Goal: Transaction & Acquisition: Purchase product/service

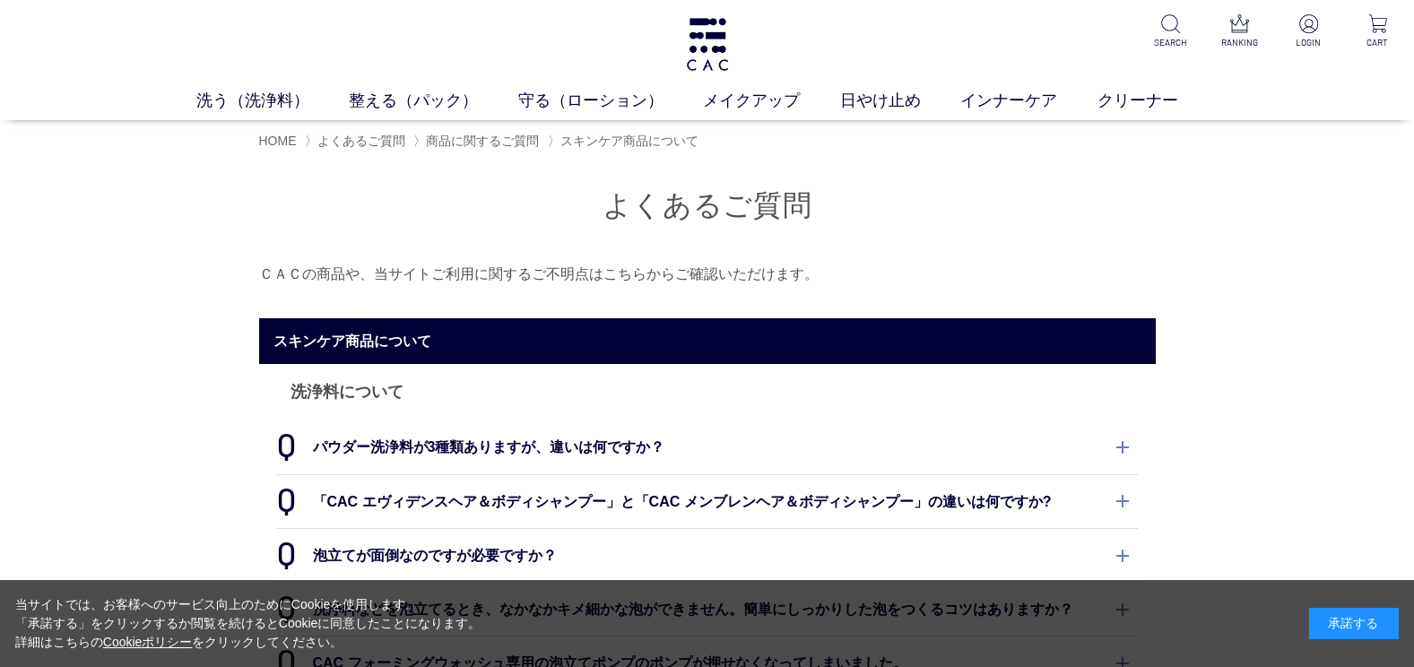
click at [721, 507] on dt "「CAC エヴィデンスヘア＆ボディシャンプー」と「CAC メンブレンヘア＆ボディシャンプー」の違いは何ですか?" at bounding box center [707, 501] width 861 height 53
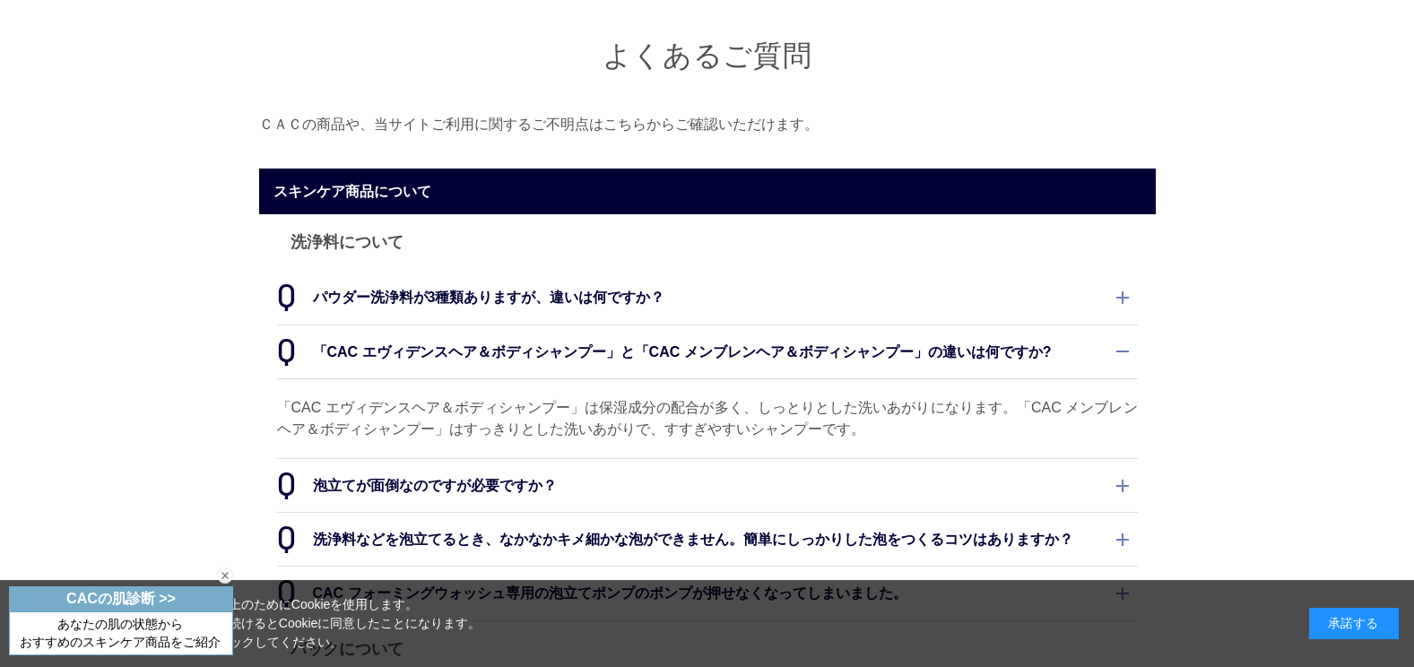
scroll to position [179, 0]
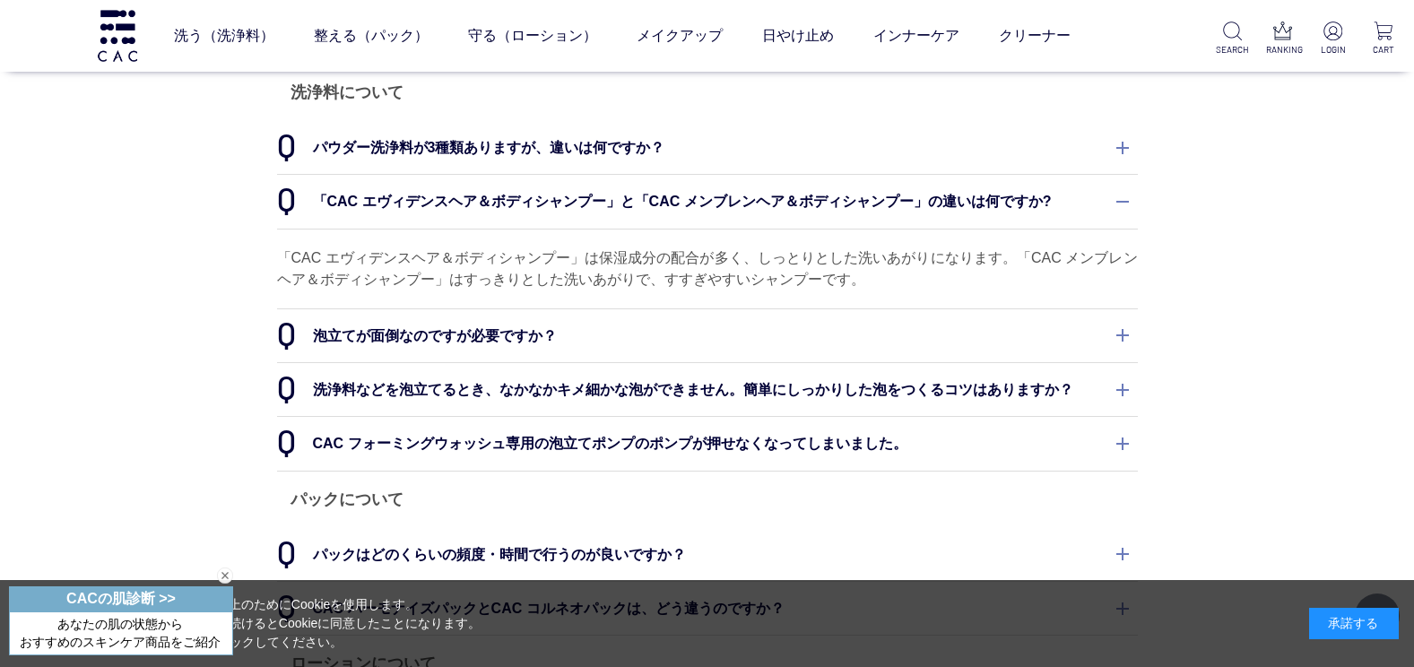
click at [621, 347] on dt "泡立てが面倒なのですが必要ですか？" at bounding box center [707, 335] width 861 height 53
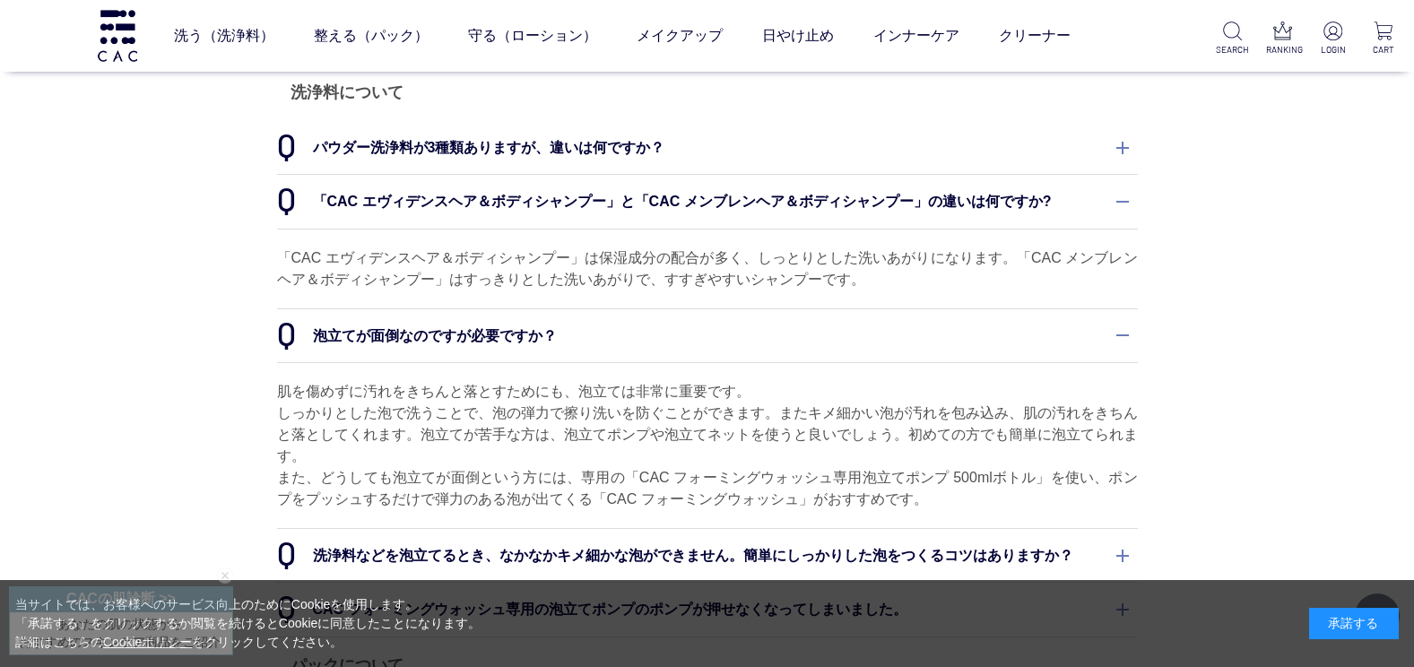
click at [443, 156] on dt "パウダー洗浄料が3種類ありますが、違いは何ですか？" at bounding box center [707, 147] width 861 height 53
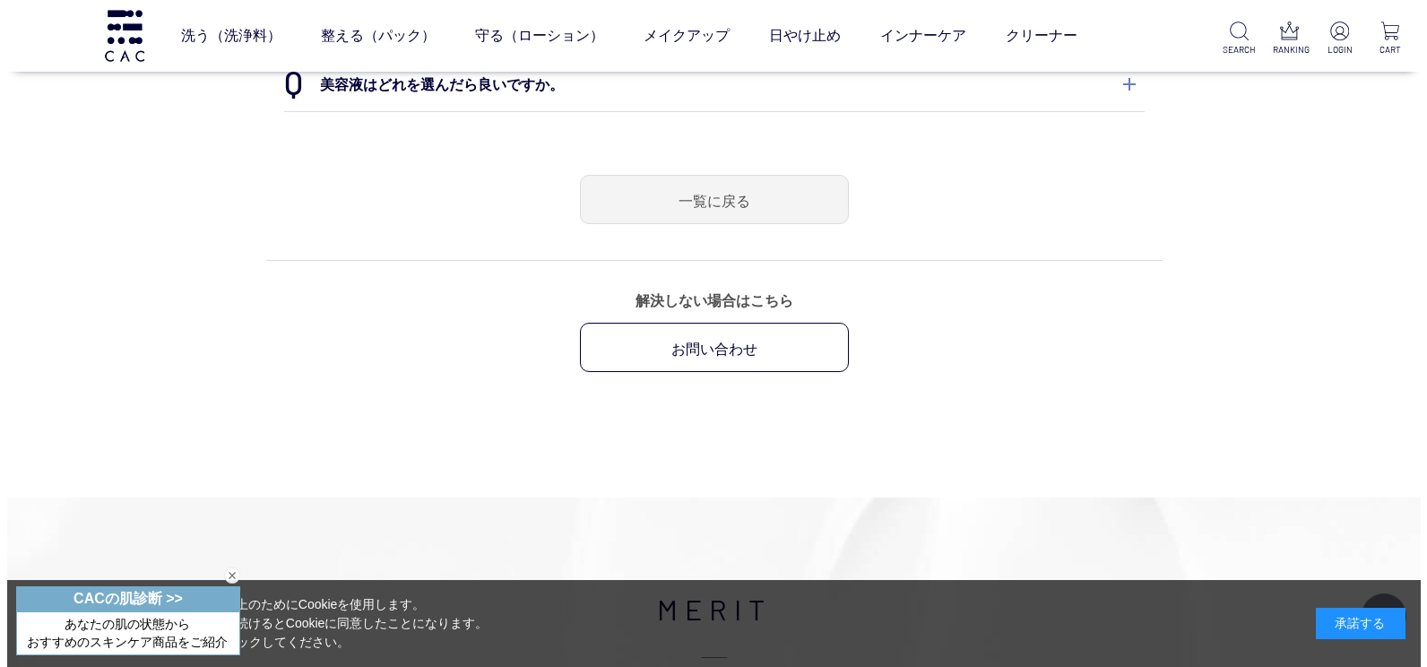
scroll to position [1255, 0]
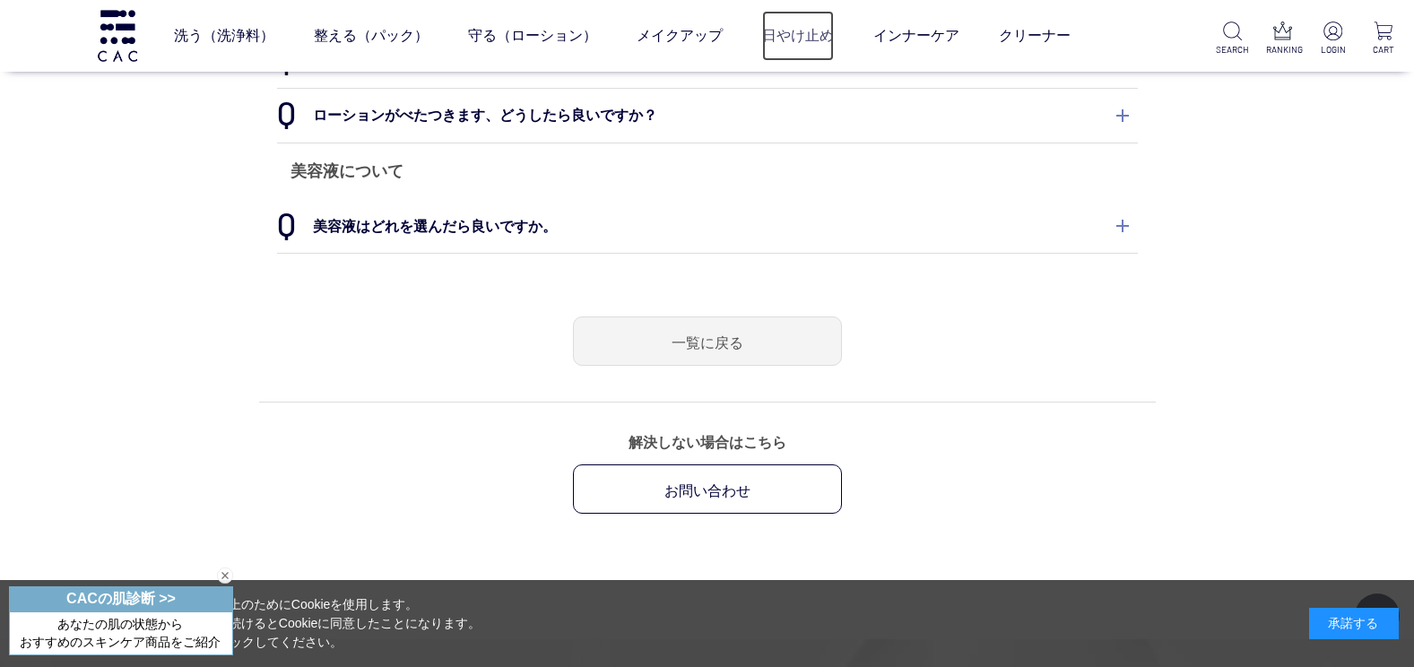
click at [797, 41] on link "日やけ止め" at bounding box center [798, 36] width 72 height 50
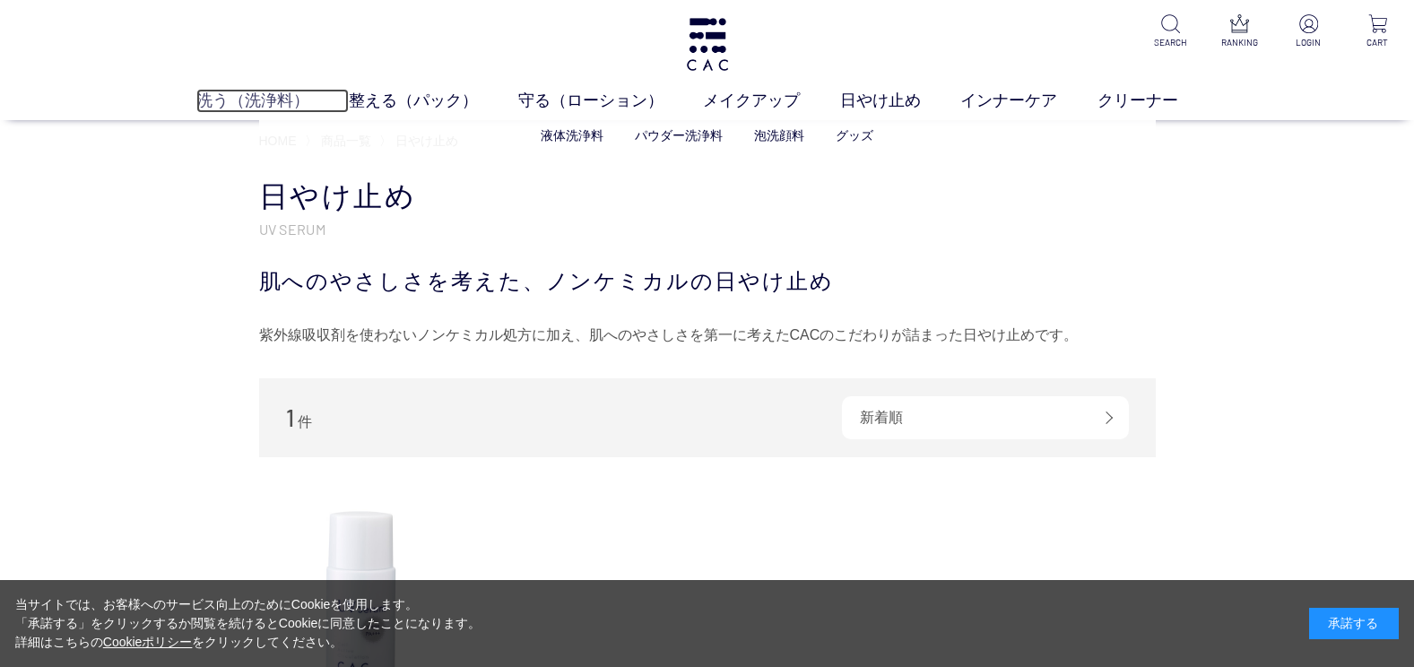
click at [236, 96] on link "洗う（洗浄料）" at bounding box center [272, 101] width 153 height 24
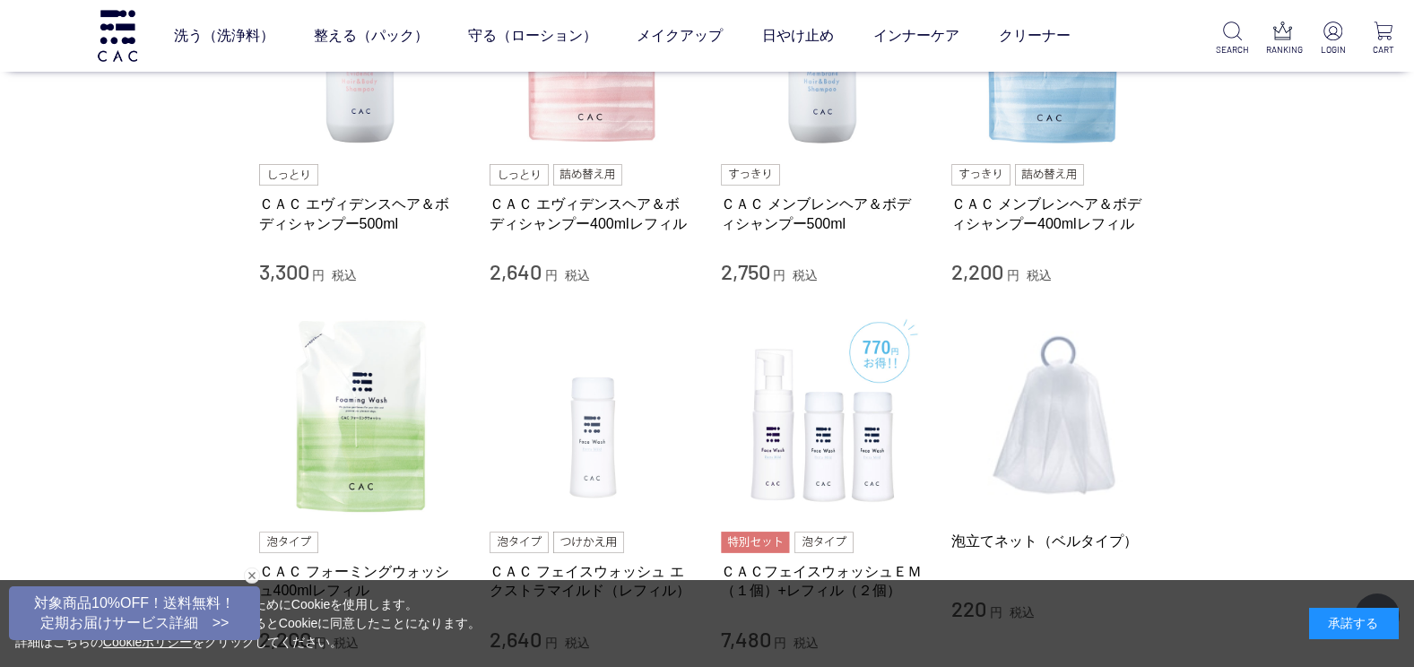
scroll to position [628, 0]
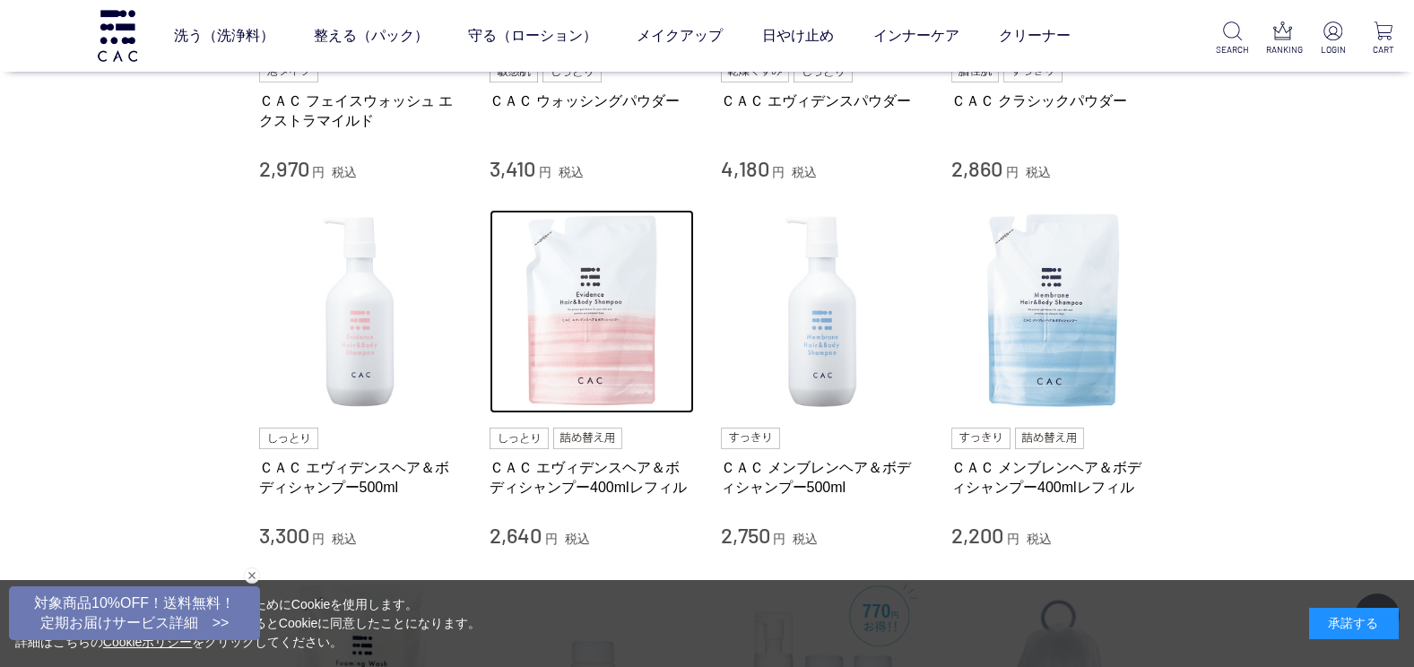
click at [564, 358] on img at bounding box center [592, 312] width 204 height 204
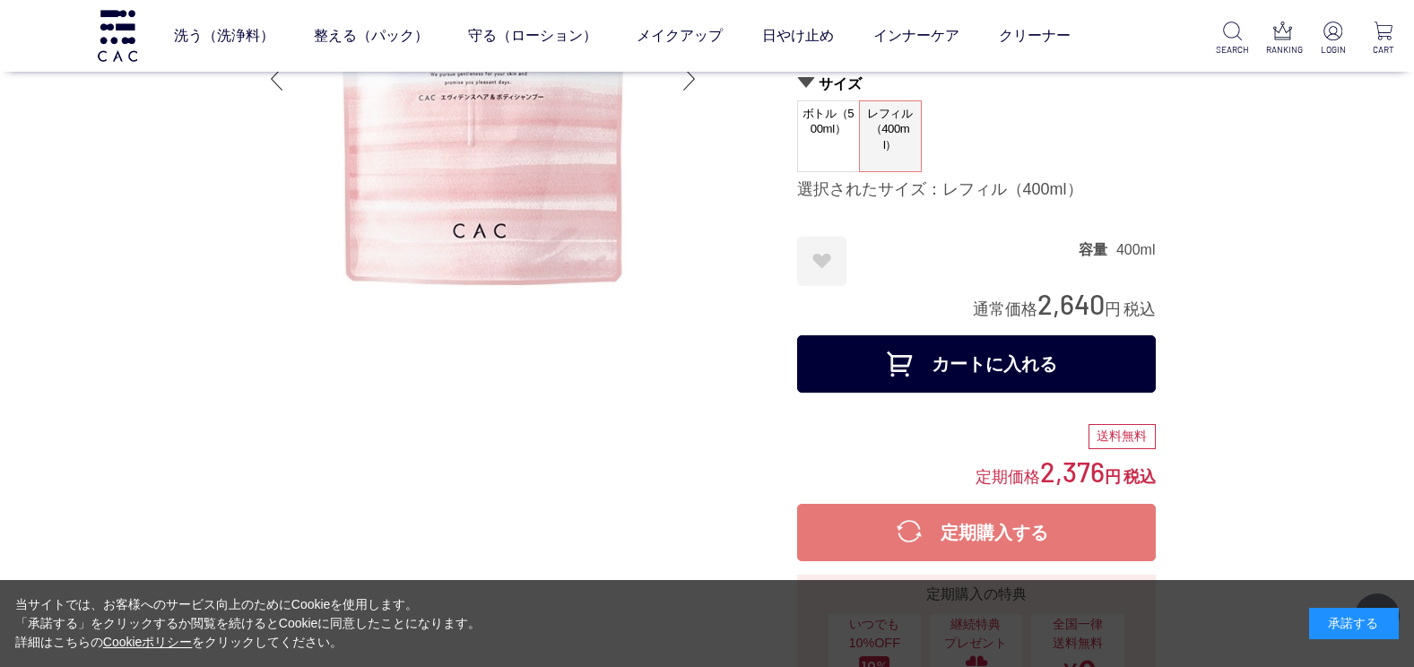
scroll to position [179, 0]
